Goal: Information Seeking & Learning: Learn about a topic

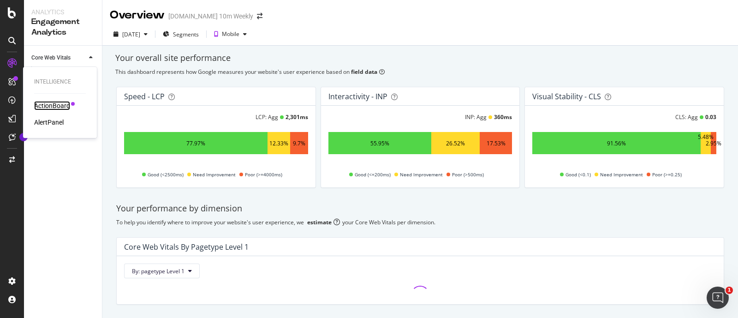
click at [43, 103] on div "ActionBoard" at bounding box center [52, 105] width 36 height 9
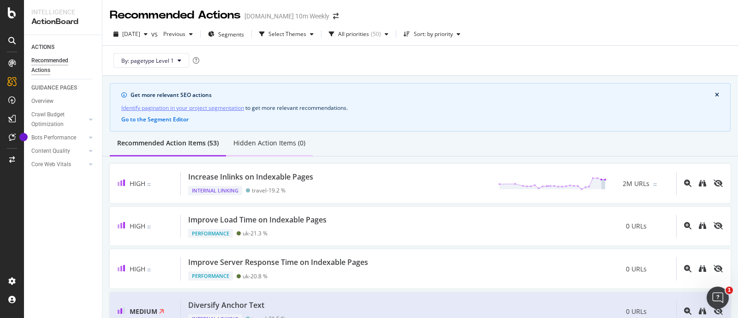
click at [273, 144] on div "Hidden Action Items (0)" at bounding box center [269, 142] width 72 height 9
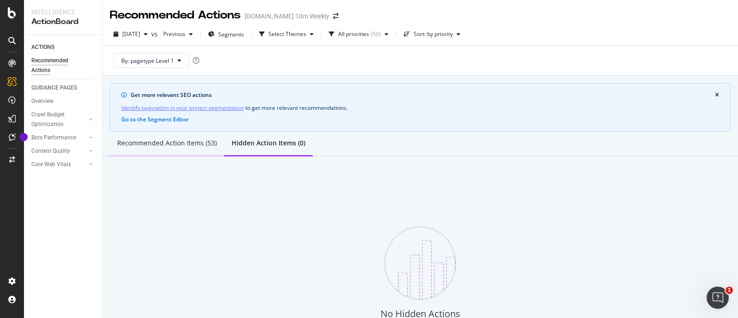
click at [191, 139] on div "Recommended Action Items (53)" at bounding box center [167, 142] width 100 height 9
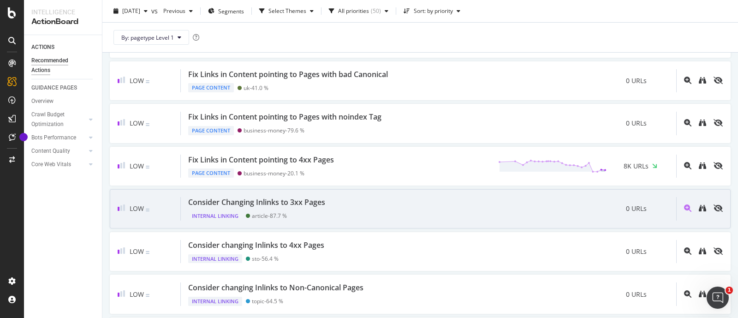
scroll to position [145, 0]
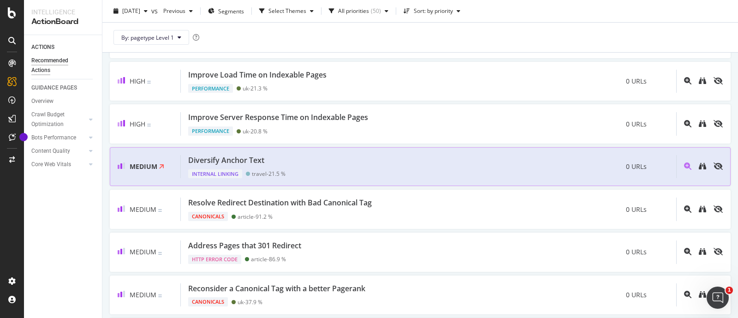
click at [293, 162] on div "Diversify Anchor Text Internal Linking travel - 21.5 % 0 URLs" at bounding box center [429, 167] width 496 height 24
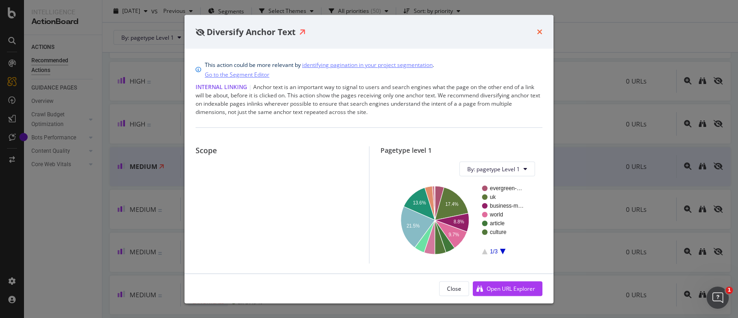
click at [540, 30] on icon "times" at bounding box center [540, 31] width 6 height 7
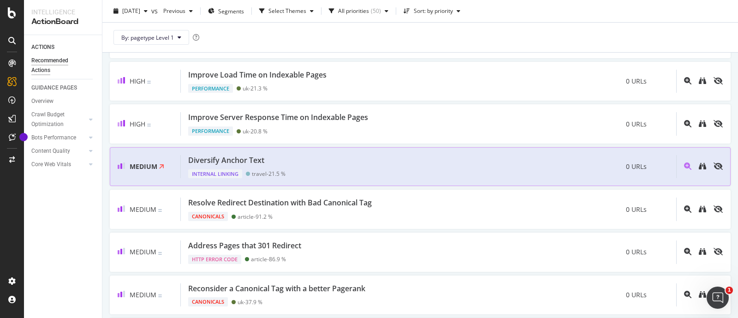
click at [158, 163] on div "Medium" at bounding box center [149, 167] width 63 height 24
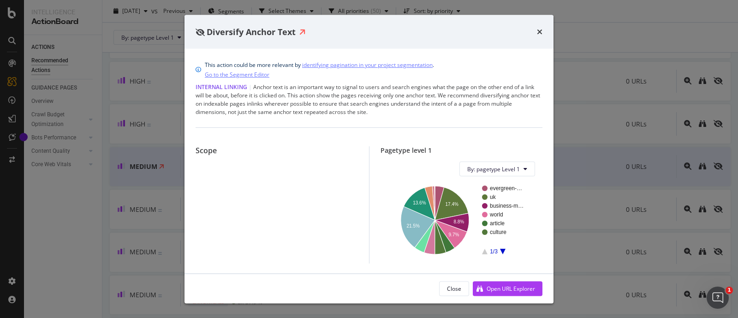
scroll to position [136, 0]
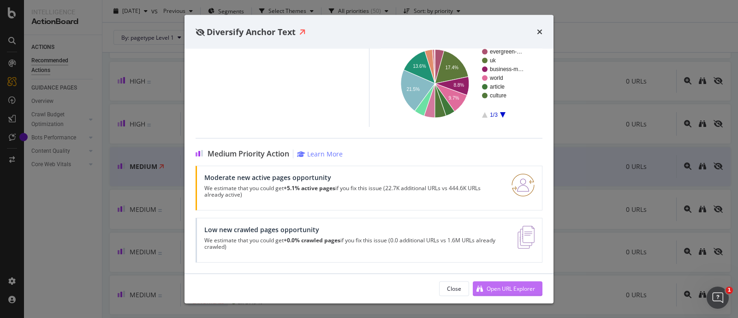
click at [493, 290] on div "Open URL Explorer" at bounding box center [511, 288] width 48 height 8
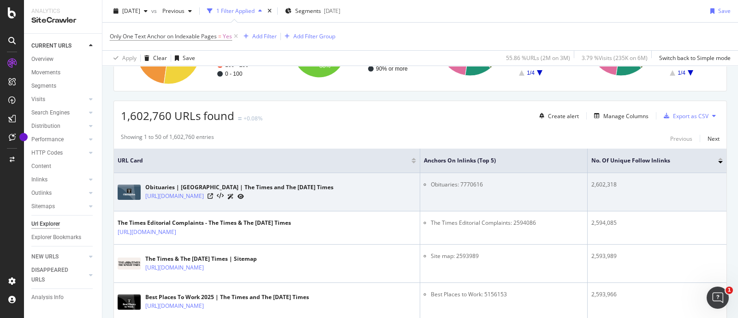
scroll to position [57, 0]
